Goal: Use online tool/utility: Utilize a website feature to perform a specific function

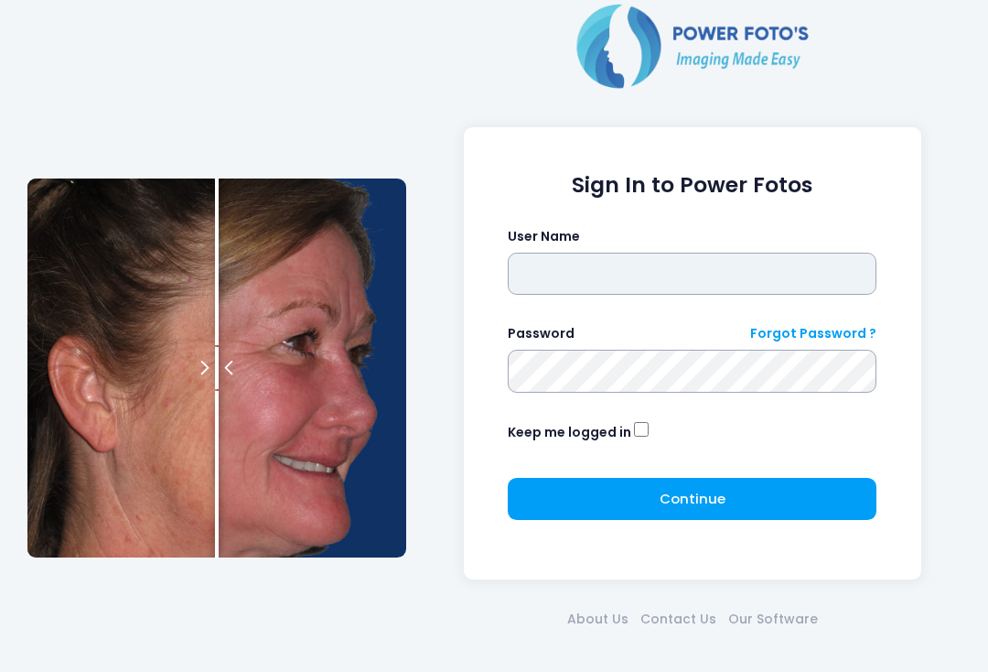
type input "**********"
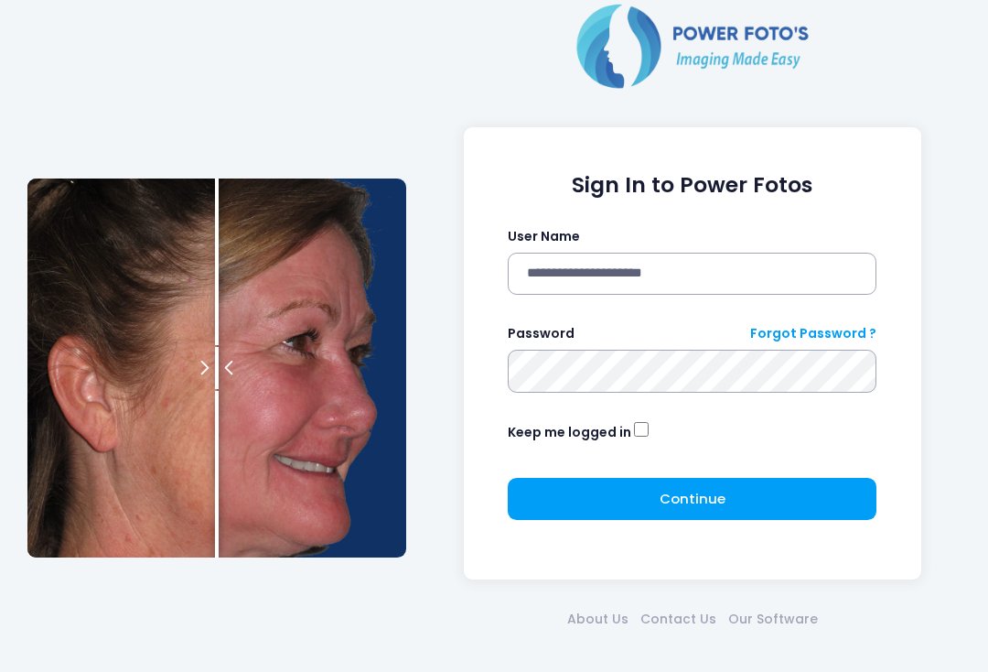
click button "submit" at bounding box center [0, 0] width 0 height 0
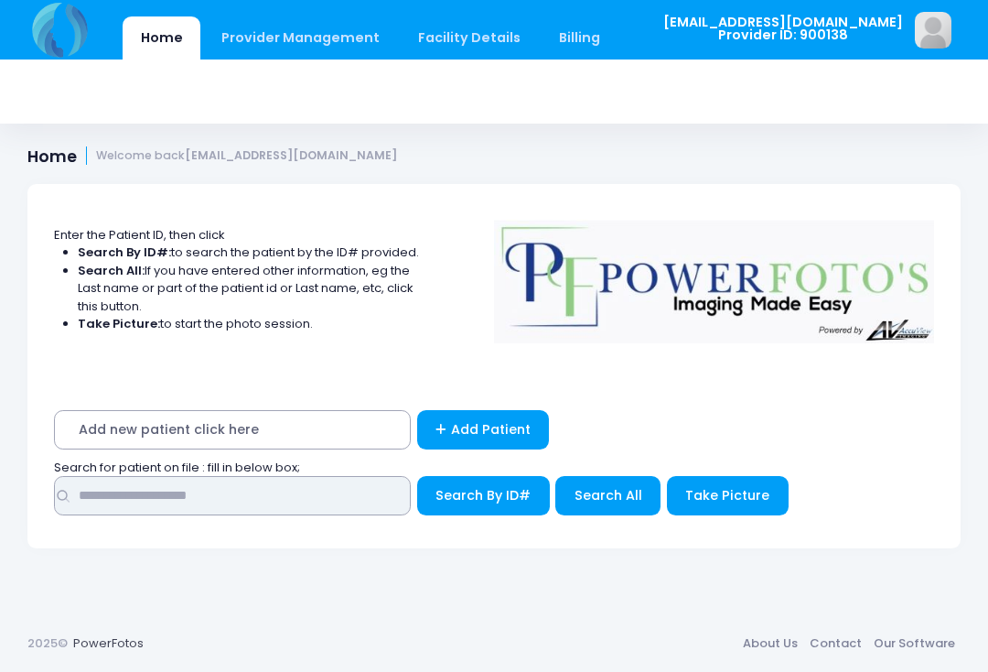
click at [351, 495] on input "text" at bounding box center [232, 495] width 357 height 39
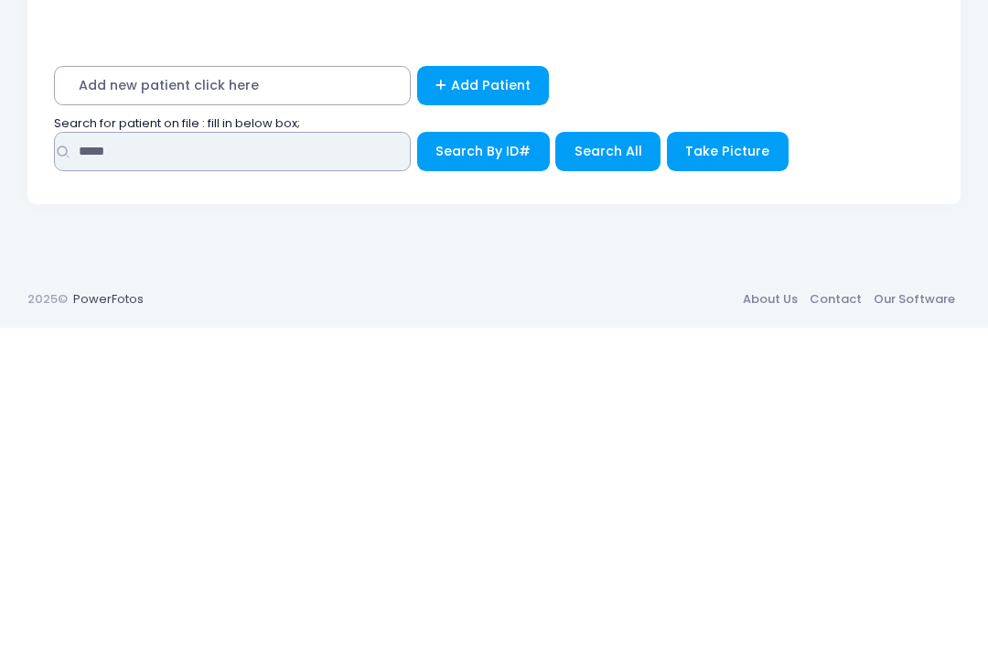
type input "*****"
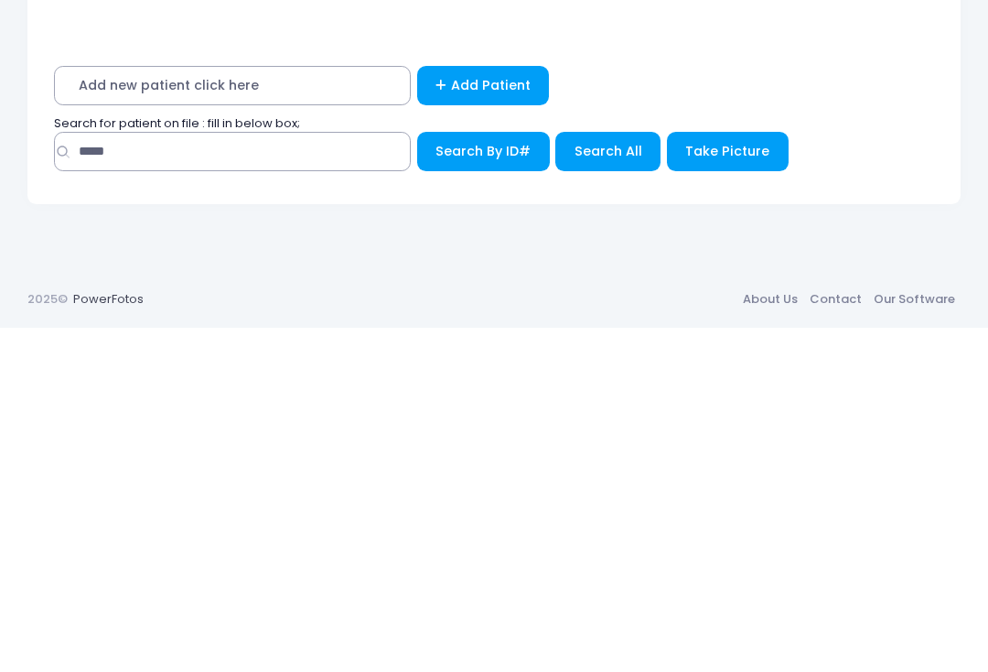
click at [619, 486] on span "Search All" at bounding box center [609, 495] width 68 height 18
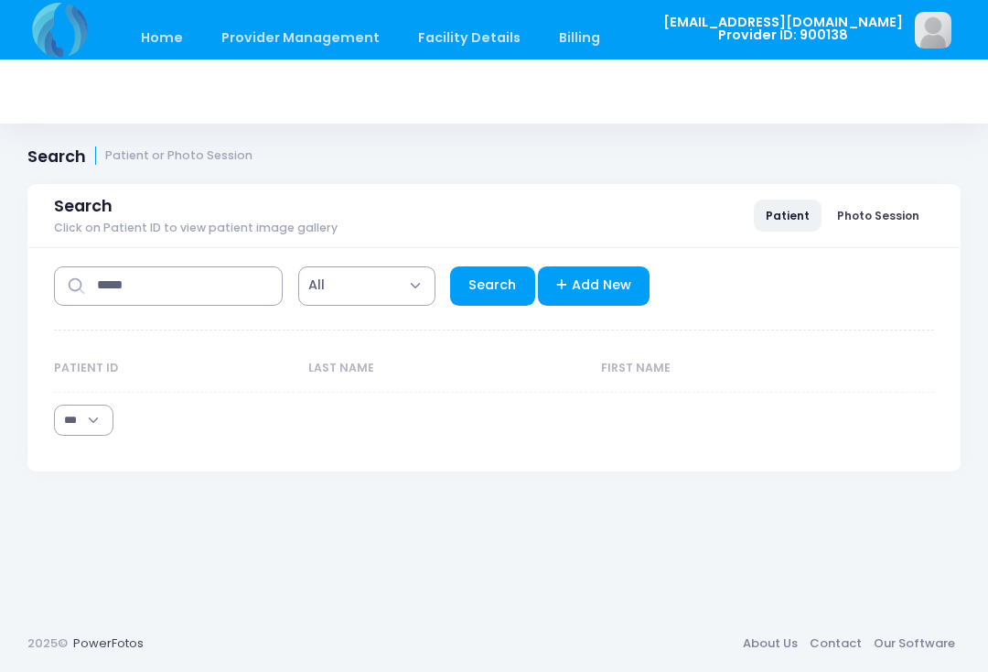
select select "***"
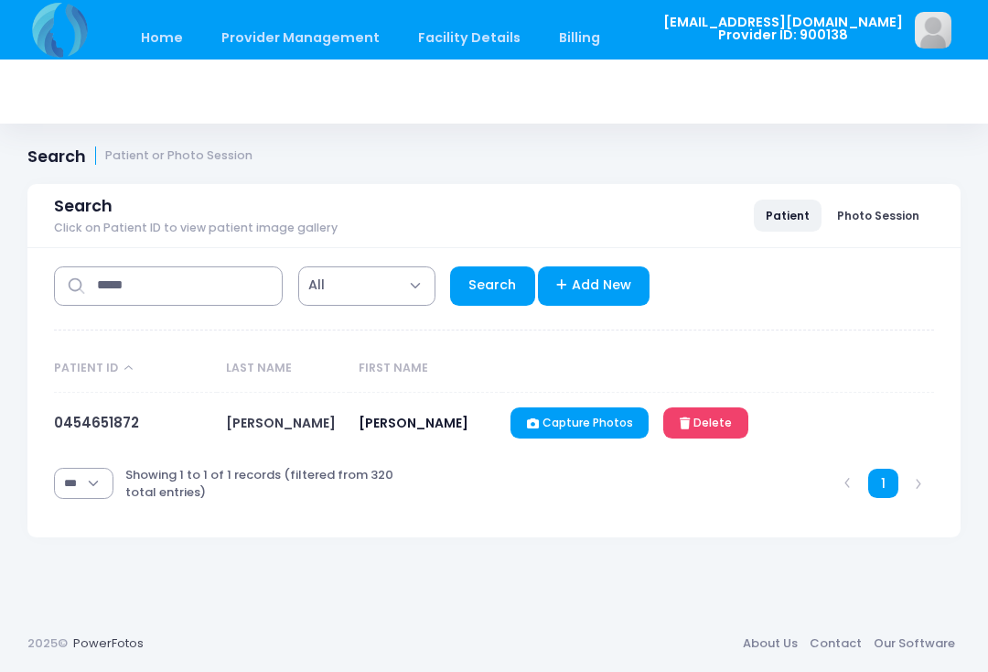
click at [110, 424] on link "0454651872" at bounding box center [96, 422] width 85 height 19
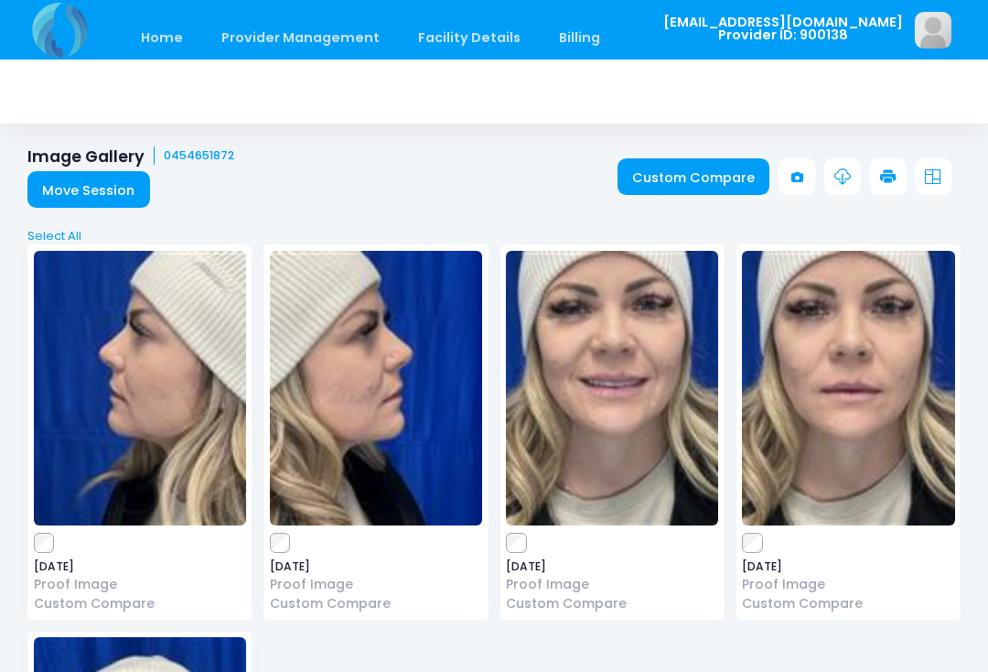
click at [735, 185] on link "Custom Compare" at bounding box center [694, 176] width 153 height 37
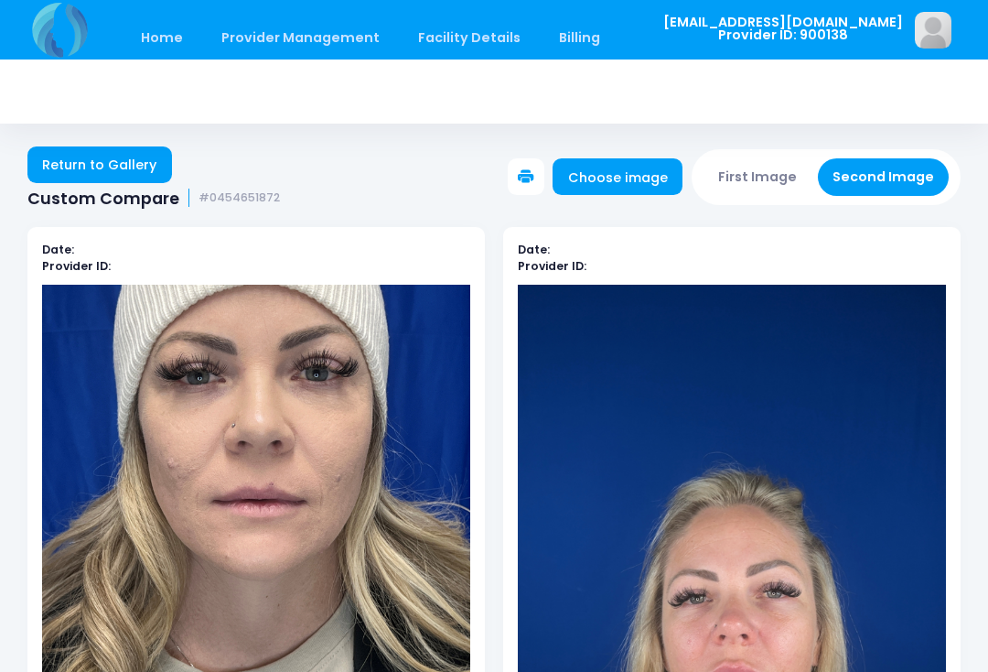
click at [773, 174] on button "First Image" at bounding box center [758, 177] width 109 height 38
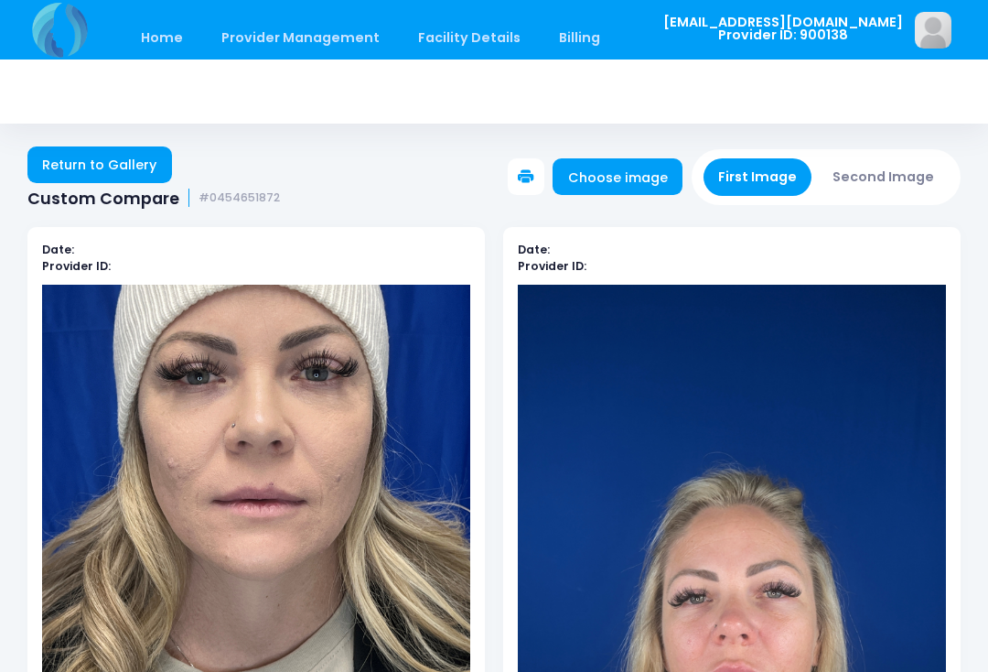
click at [641, 184] on link "Choose image" at bounding box center [618, 176] width 130 height 37
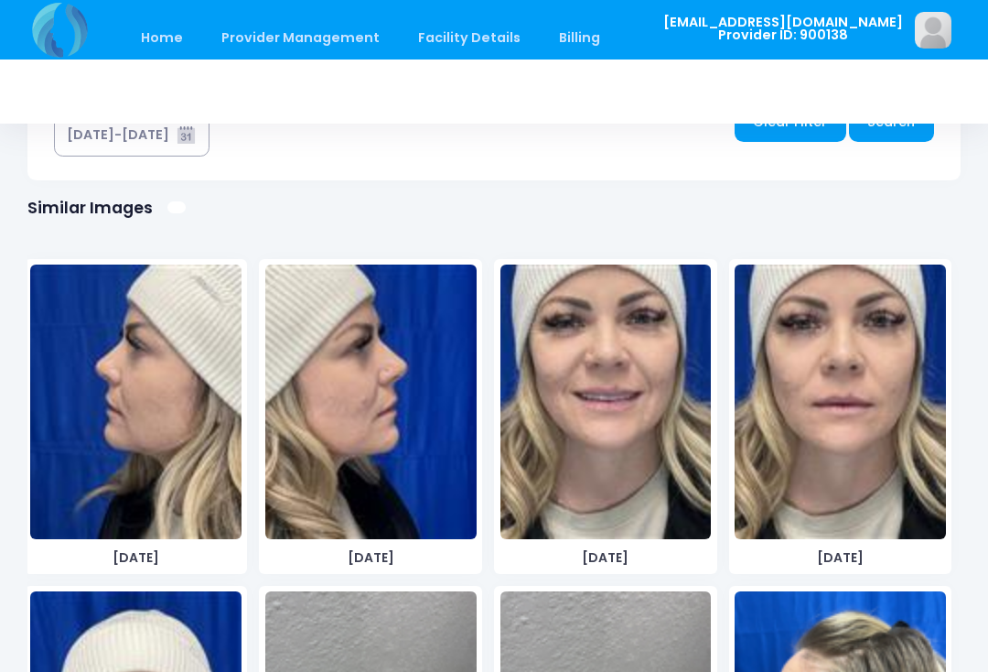
click at [612, 436] on img at bounding box center [605, 401] width 211 height 274
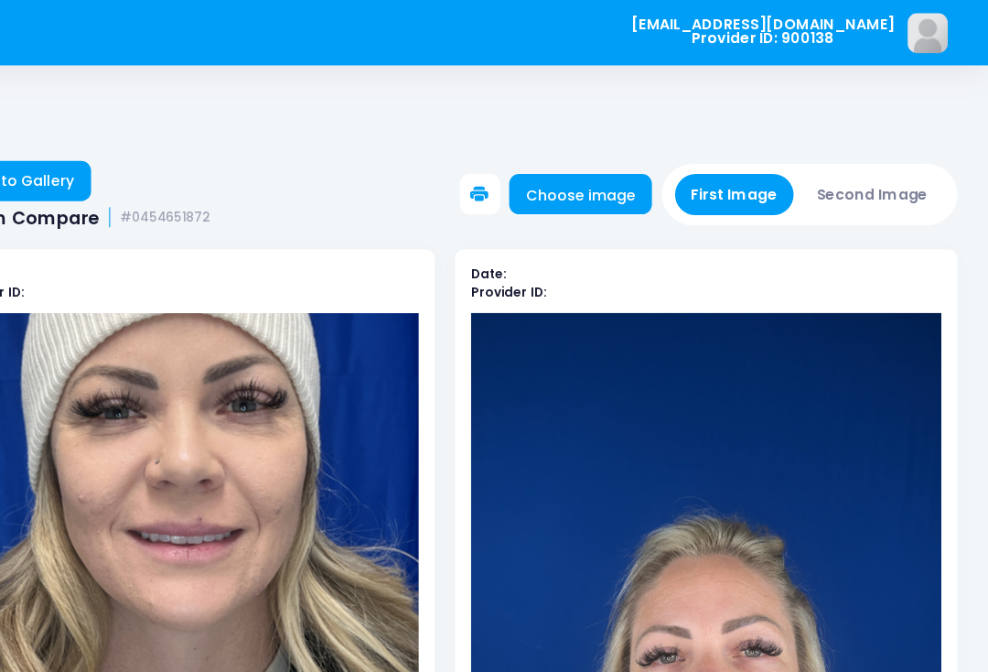
click at [704, 170] on button "First Image" at bounding box center [758, 177] width 109 height 38
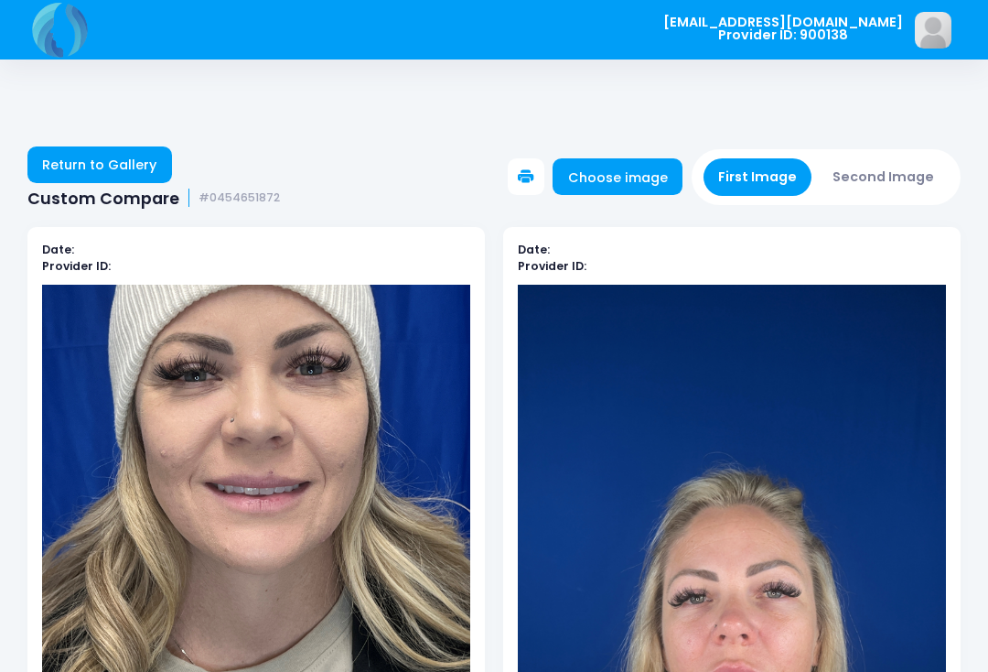
click at [769, 181] on button "First Image" at bounding box center [758, 177] width 109 height 38
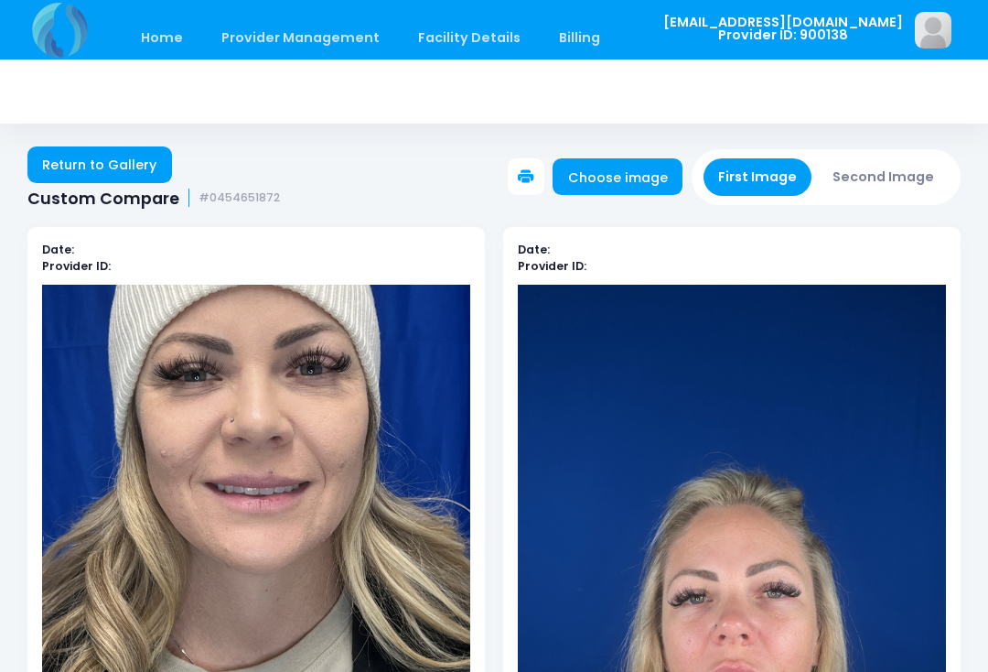
click at [640, 188] on link "Choose image" at bounding box center [618, 176] width 130 height 37
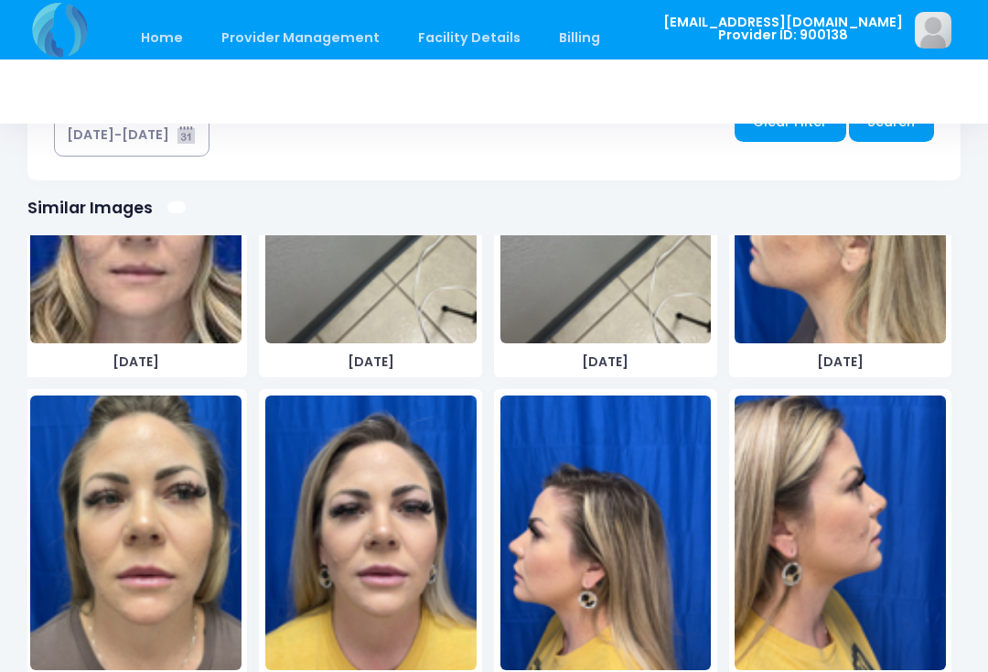
scroll to position [524, 0]
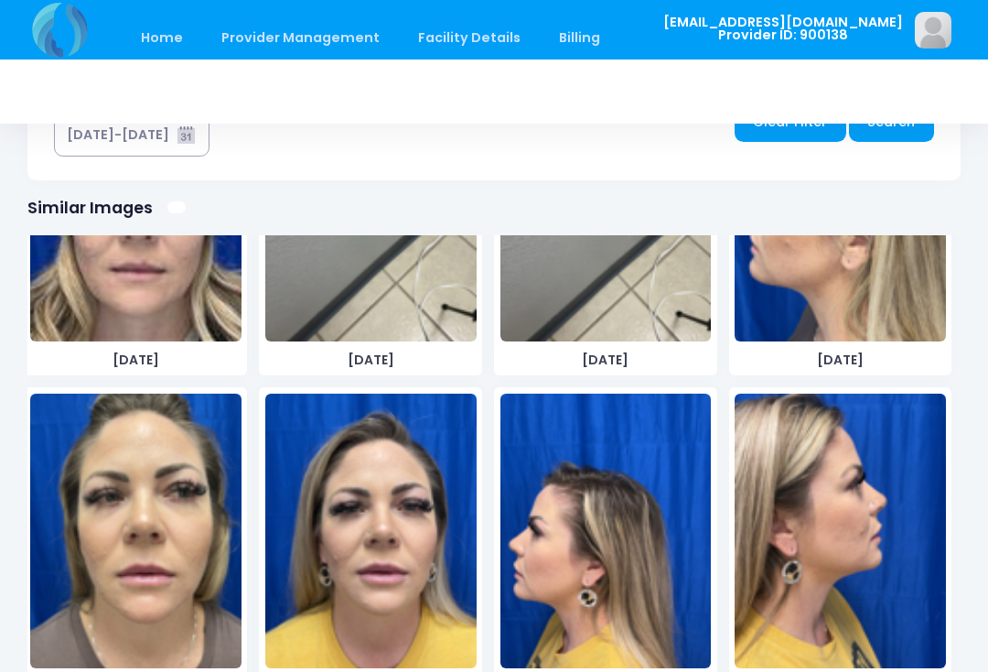
click at [193, 545] on img at bounding box center [135, 530] width 211 height 274
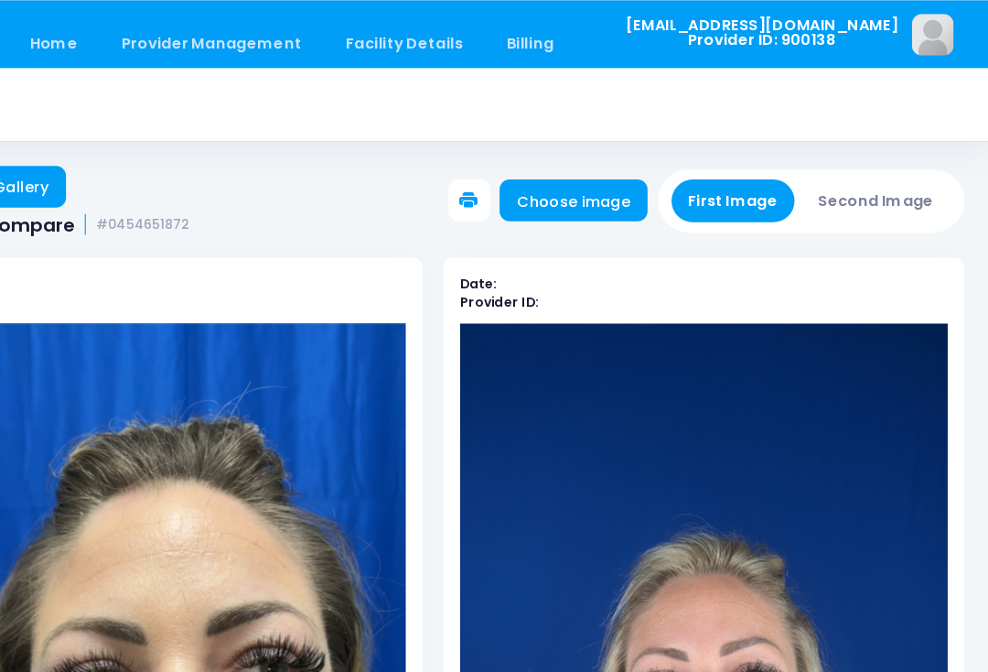
scroll to position [0, 0]
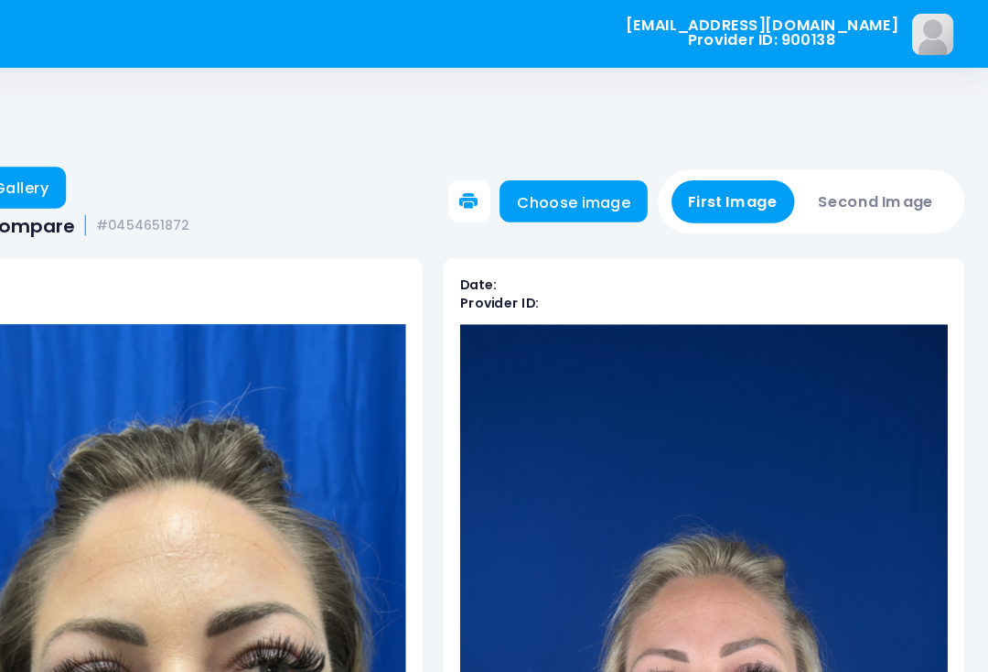
click at [704, 174] on button "First Image" at bounding box center [758, 177] width 109 height 38
click at [553, 180] on link "Choose image" at bounding box center [618, 176] width 130 height 37
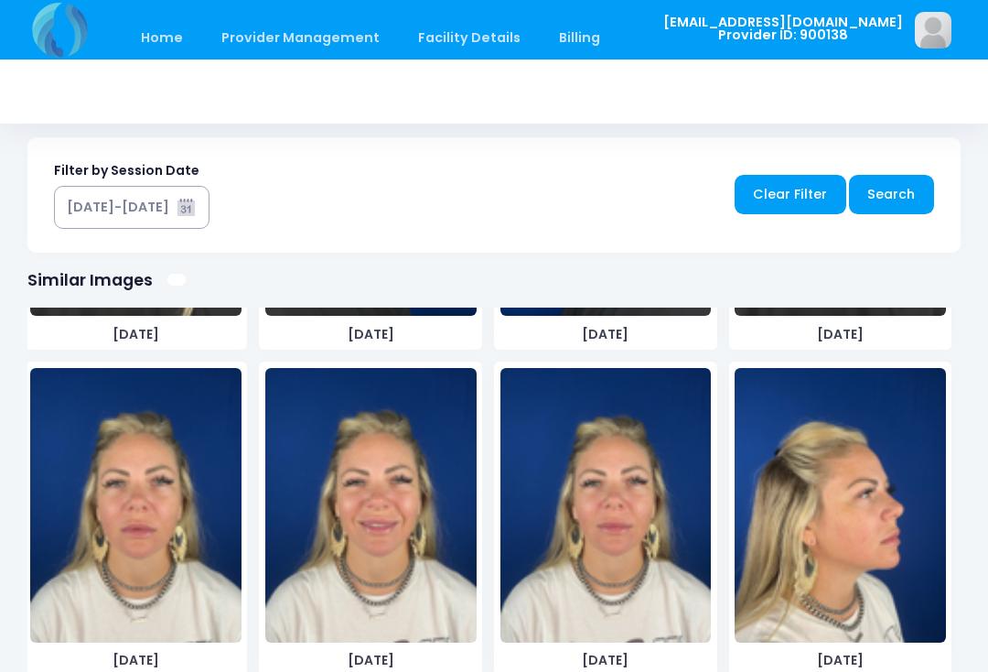
scroll to position [2909, 0]
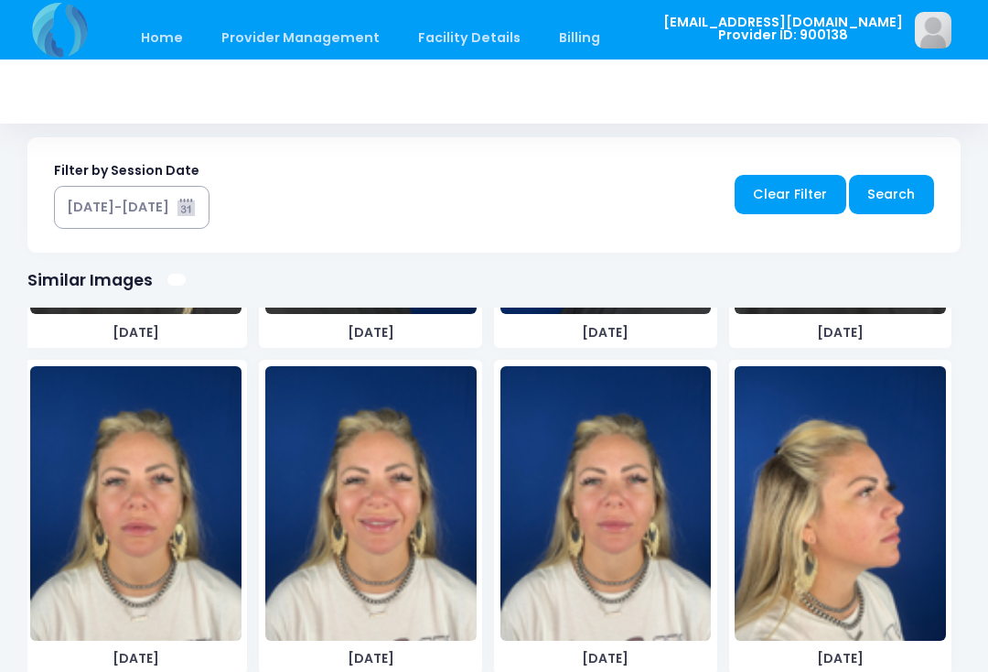
click at [621, 573] on img at bounding box center [605, 503] width 211 height 274
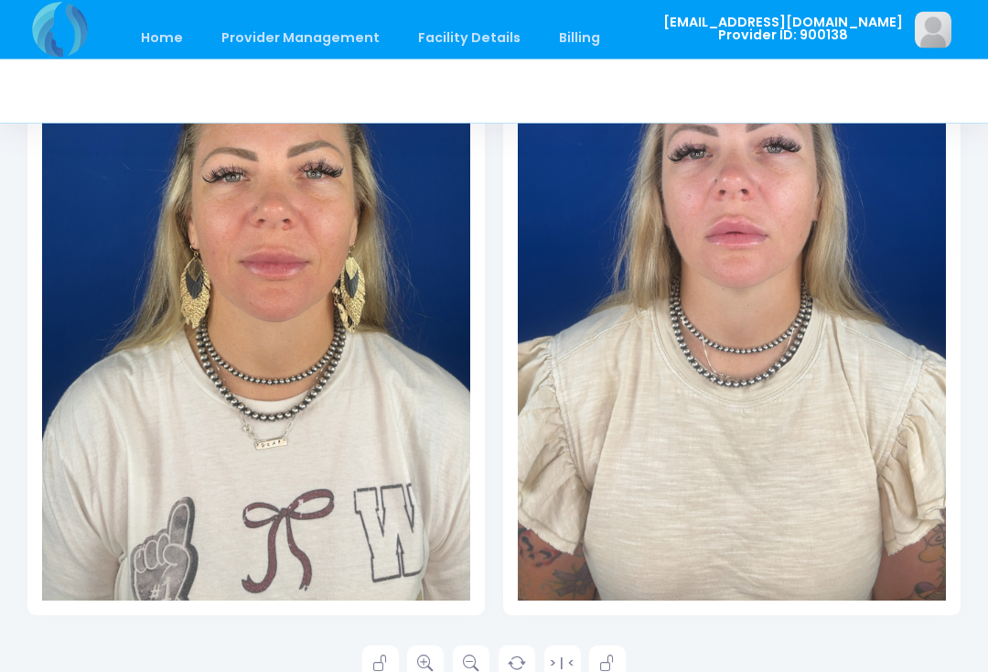
scroll to position [453, 0]
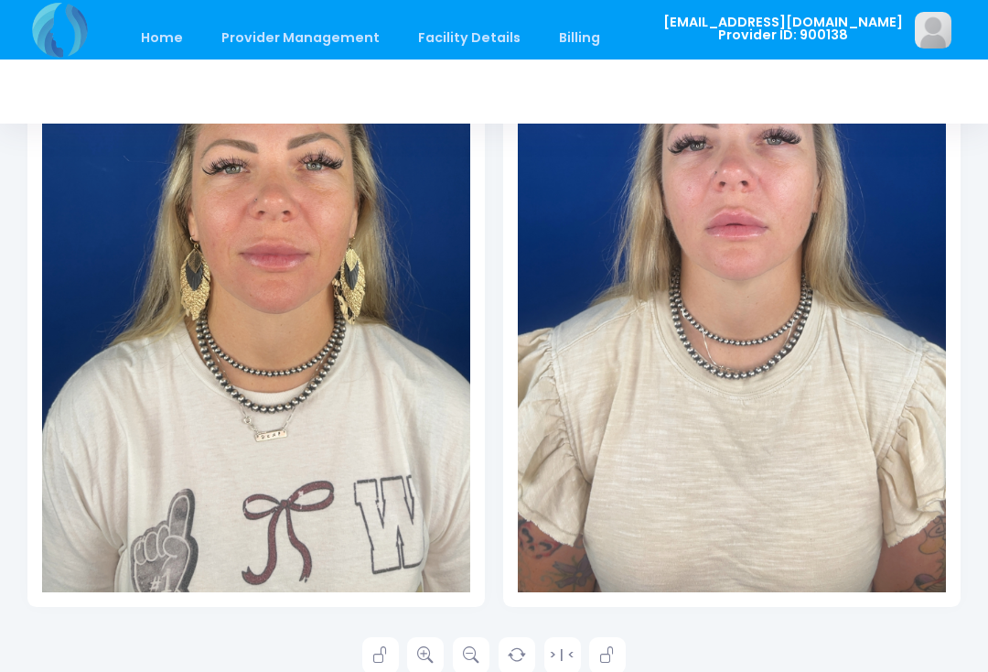
click at [435, 653] on link at bounding box center [425, 655] width 37 height 37
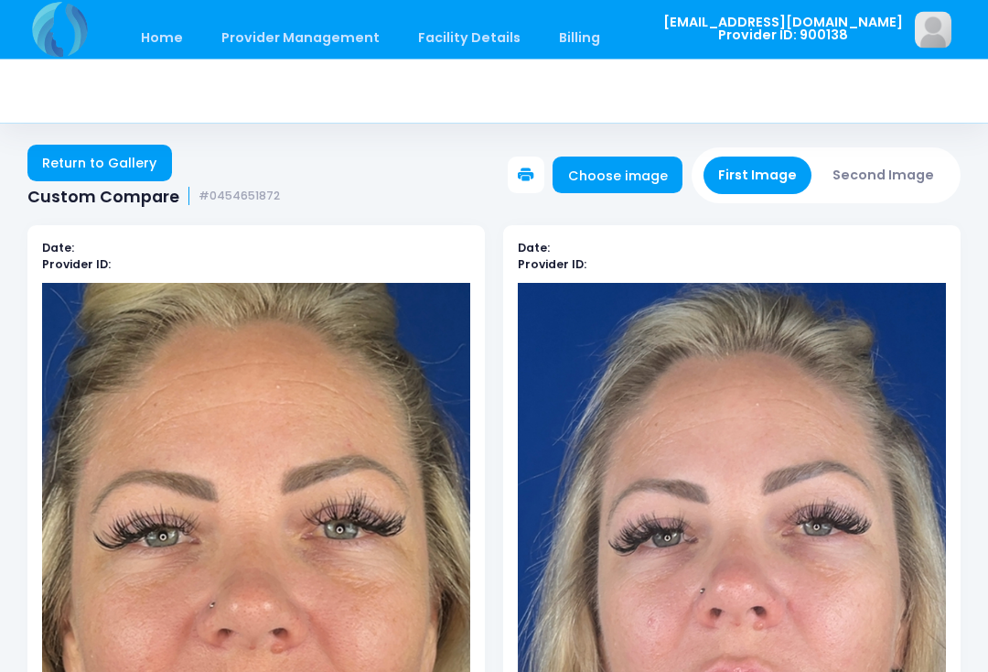
scroll to position [0, 0]
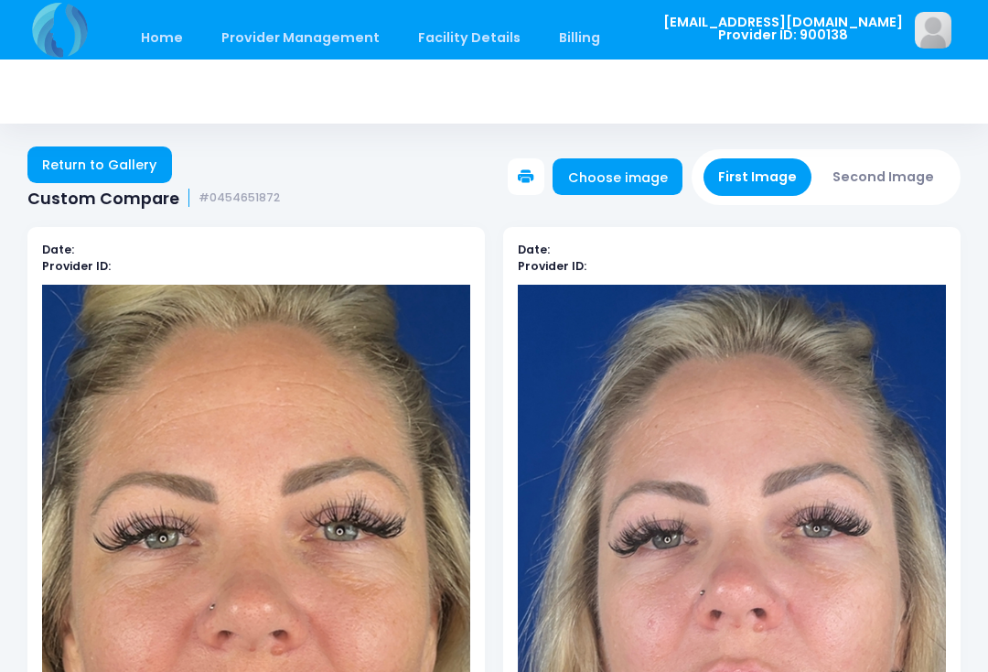
click at [890, 173] on button "Second Image" at bounding box center [884, 177] width 132 height 38
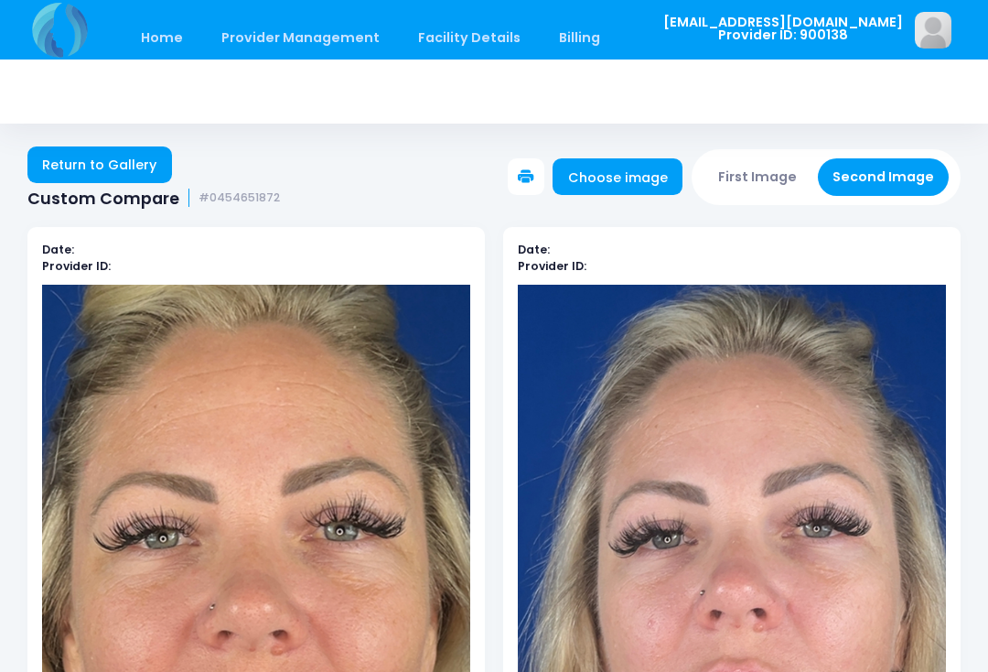
click at [649, 177] on link "Choose image" at bounding box center [618, 176] width 130 height 37
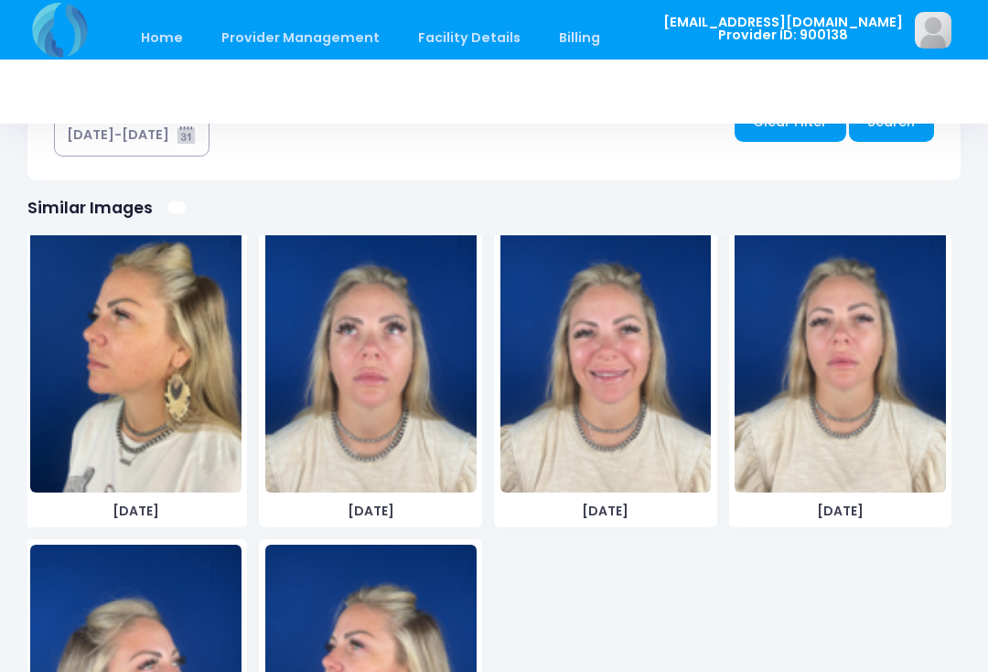
scroll to position [3300, 0]
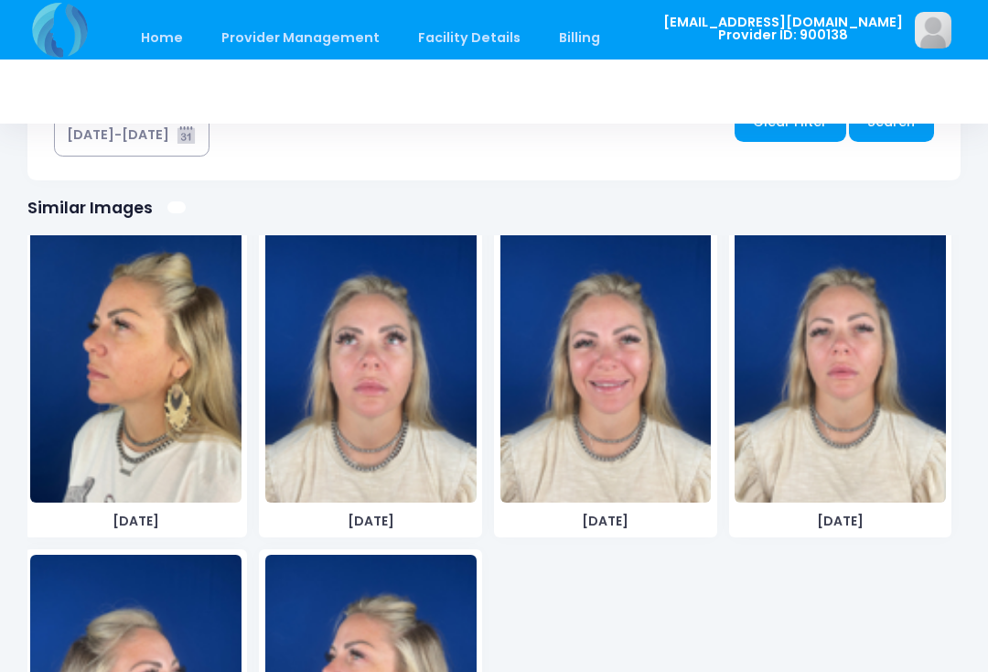
click at [430, 418] on img at bounding box center [370, 365] width 211 height 274
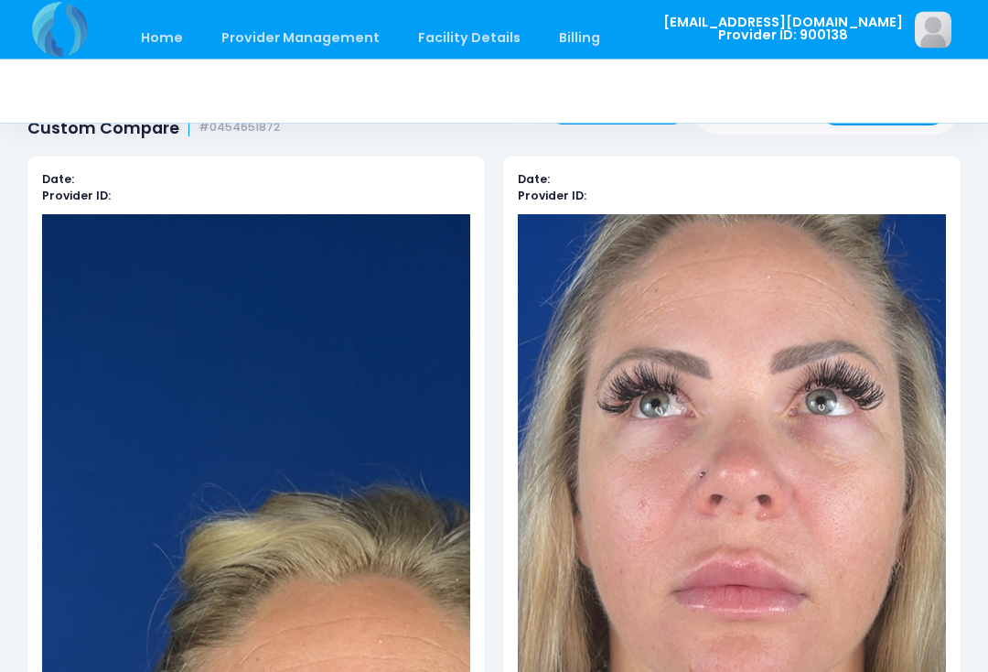
scroll to position [0, 0]
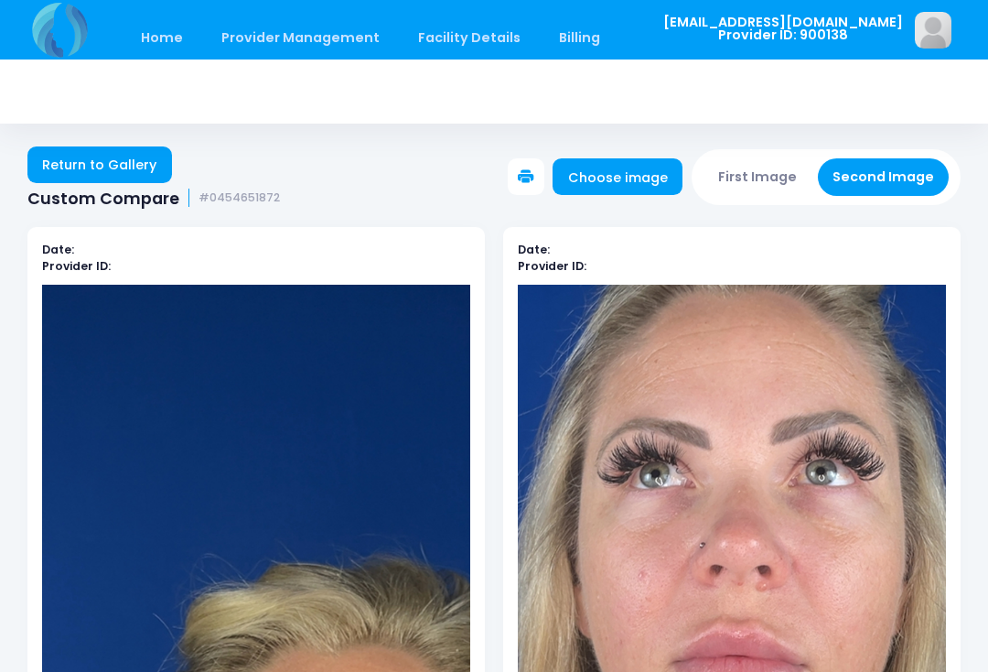
click at [771, 180] on button "First Image" at bounding box center [758, 177] width 109 height 38
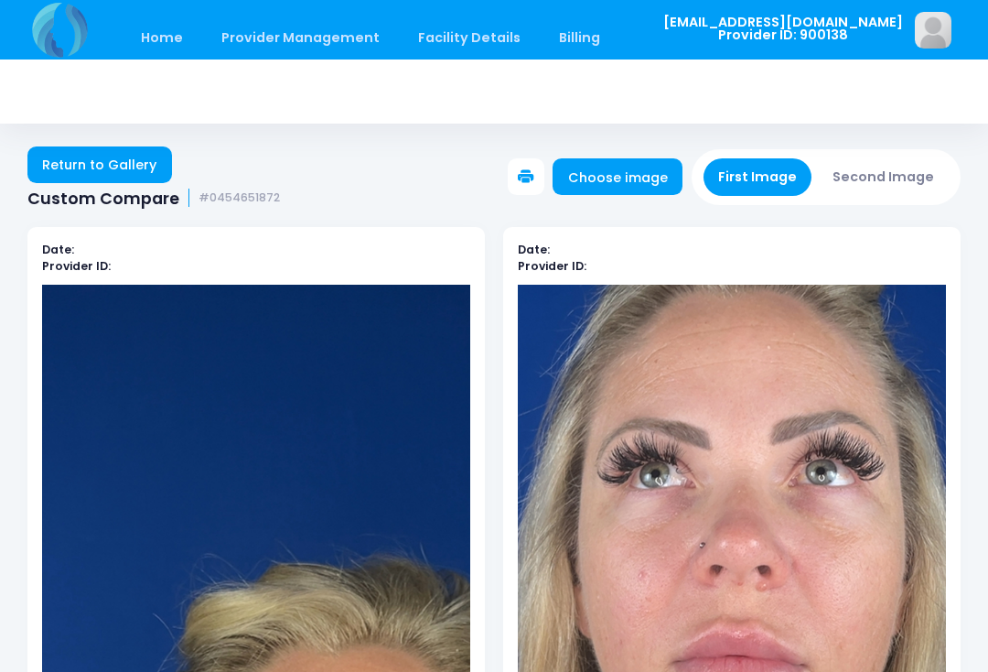
click at [662, 184] on link "Choose image" at bounding box center [618, 176] width 130 height 37
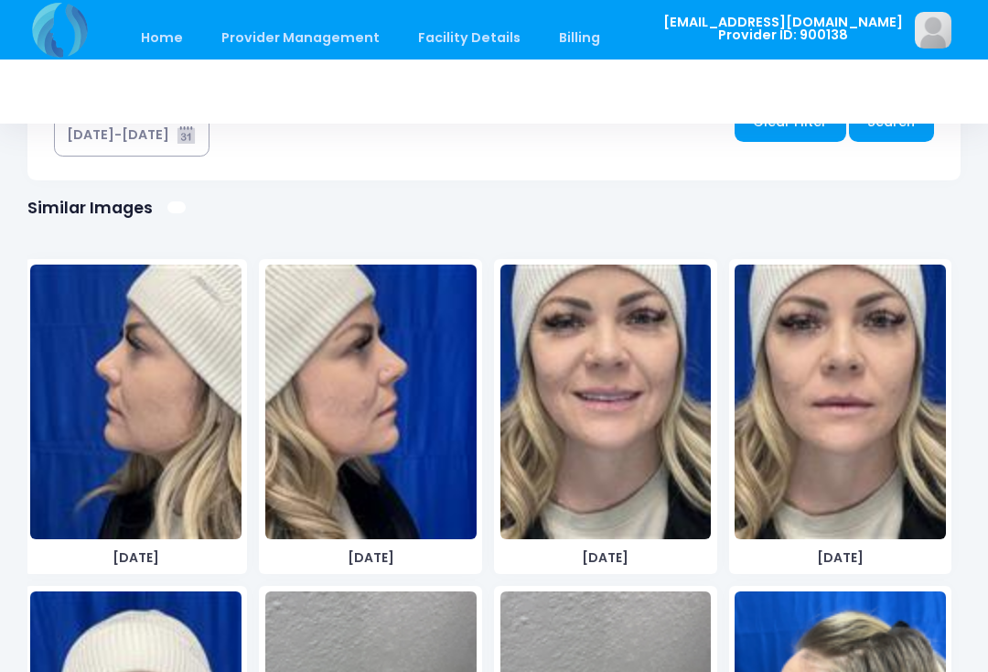
click at [642, 436] on img at bounding box center [605, 401] width 211 height 274
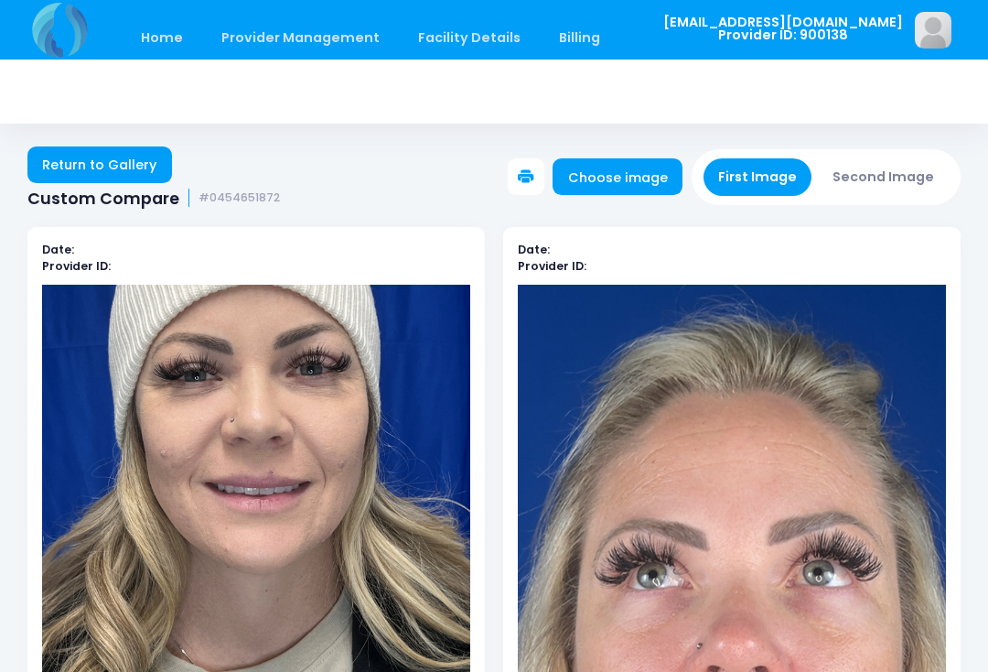
click at [898, 167] on button "Second Image" at bounding box center [884, 177] width 132 height 38
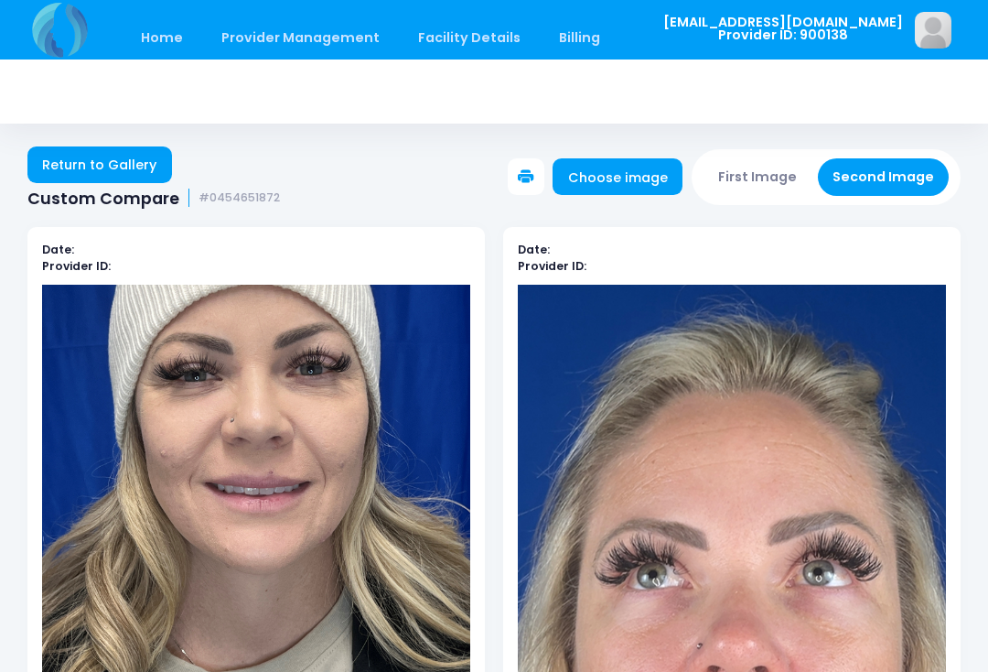
click at [635, 178] on link "Choose image" at bounding box center [618, 176] width 130 height 37
click at [661, 177] on link "Choose image" at bounding box center [618, 176] width 130 height 37
click at [645, 168] on link "Choose image" at bounding box center [618, 176] width 130 height 37
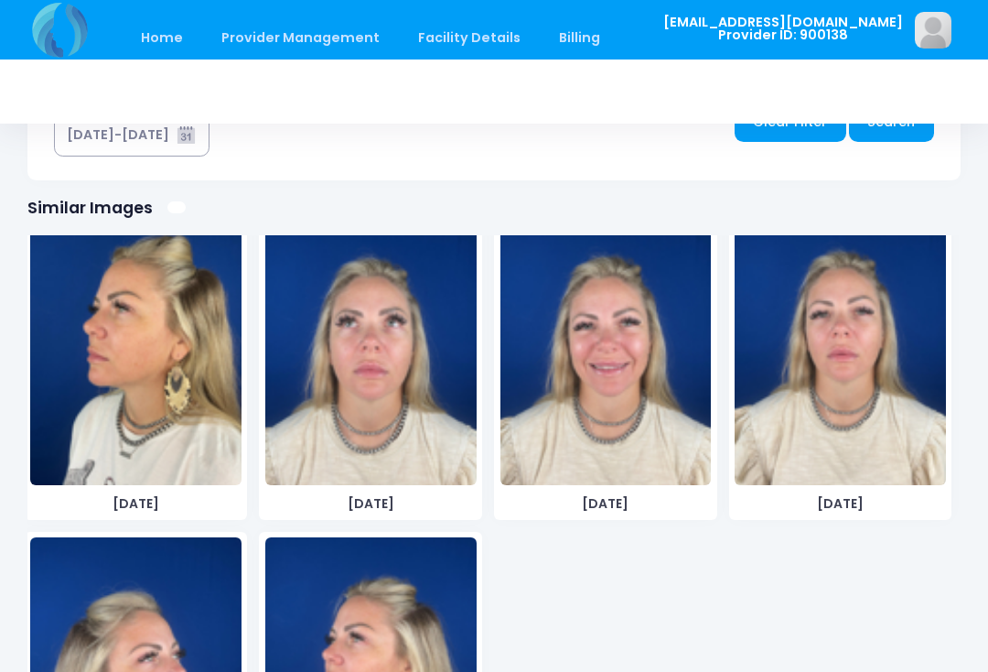
scroll to position [3320, 0]
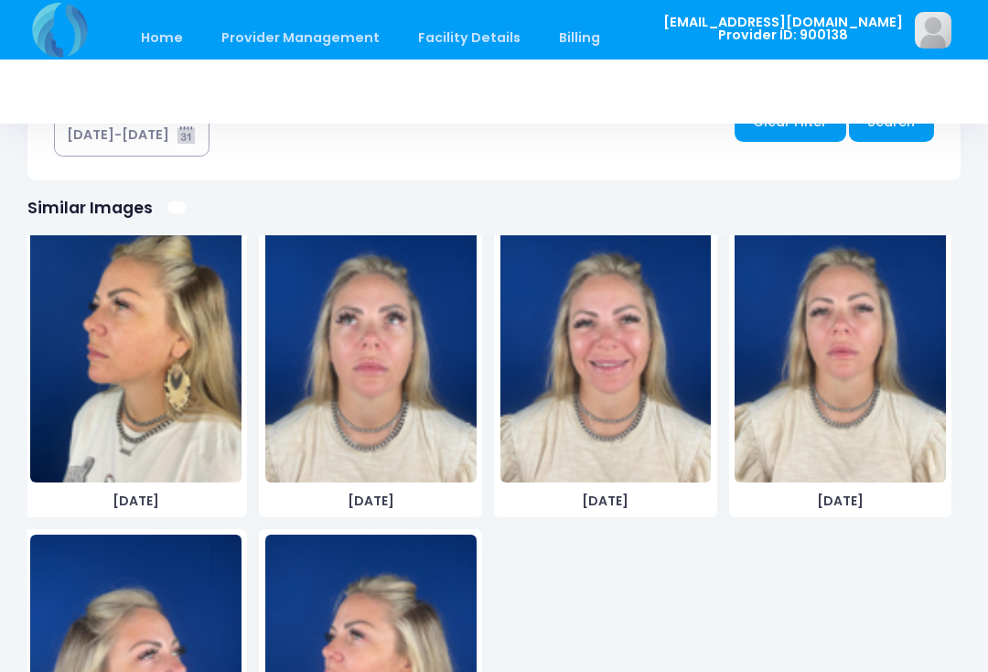
click at [643, 381] on img at bounding box center [605, 345] width 211 height 274
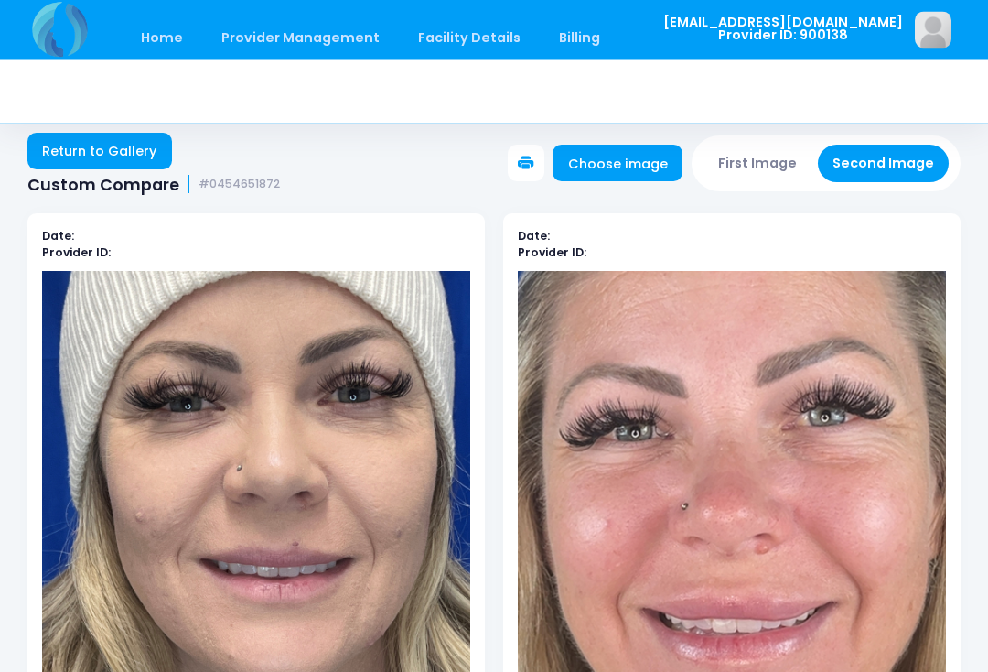
scroll to position [0, 0]
